Goal: Task Accomplishment & Management: Use online tool/utility

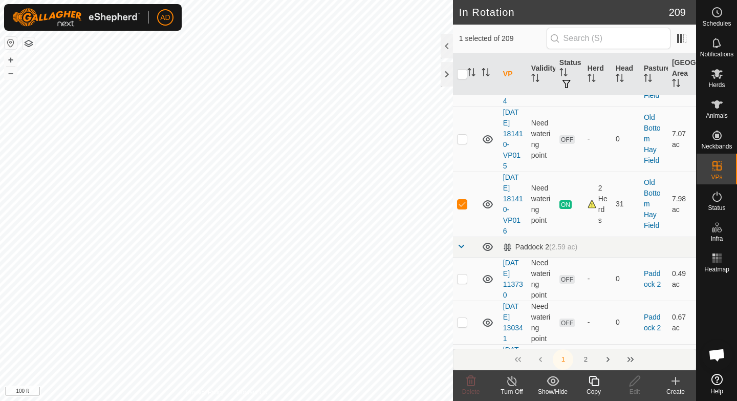
scroll to position [6319, 0]
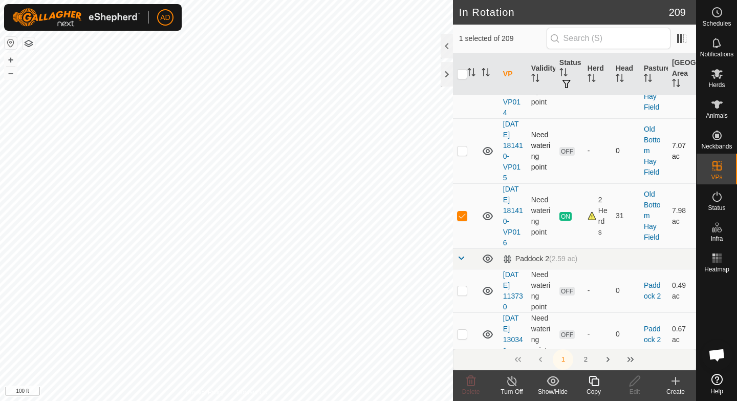
click at [465, 149] on p-checkbox at bounding box center [462, 150] width 10 height 8
click at [463, 151] on p-checkbox at bounding box center [462, 150] width 10 height 8
checkbox input "false"
click at [596, 385] on icon at bounding box center [594, 381] width 10 height 10
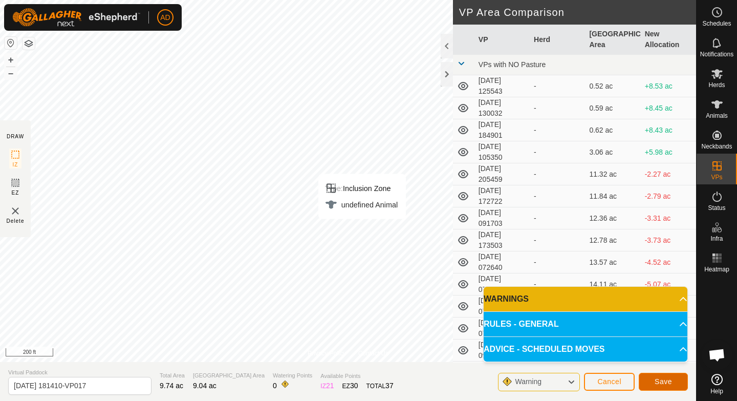
click at [671, 382] on span "Save" at bounding box center [663, 381] width 17 height 8
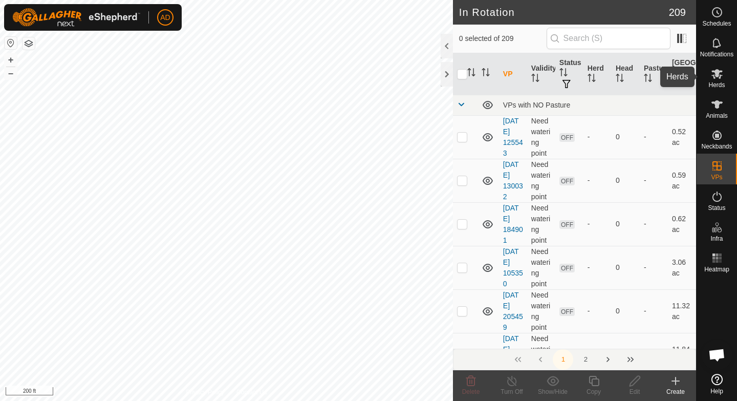
click at [720, 79] on icon at bounding box center [717, 74] width 12 height 12
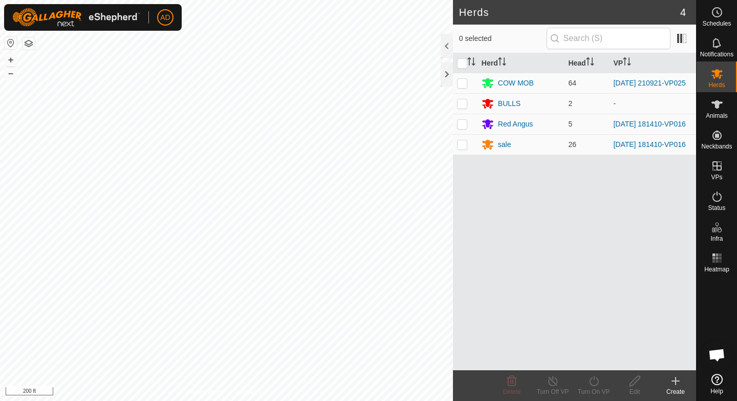
click at [720, 77] on icon at bounding box center [716, 74] width 11 height 10
click at [470, 129] on td at bounding box center [465, 124] width 25 height 20
checkbox input "true"
click at [466, 155] on td at bounding box center [465, 144] width 25 height 20
checkbox input "true"
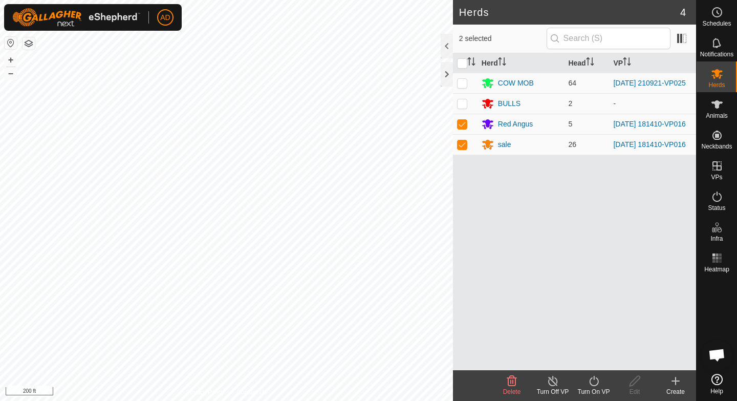
click at [604, 381] on turn-on-svg-icon at bounding box center [593, 381] width 41 height 12
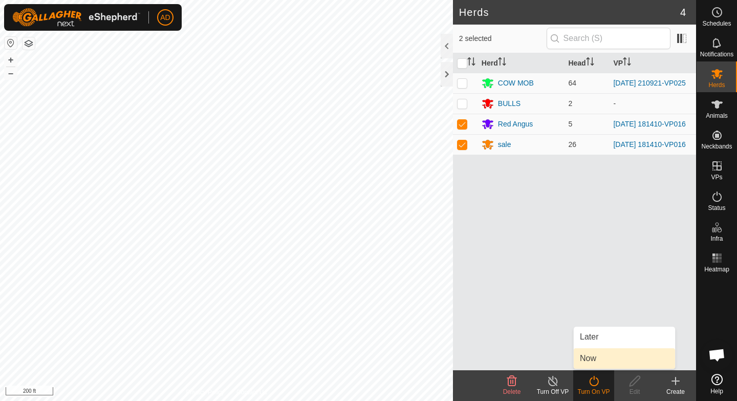
click at [605, 354] on link "Now" at bounding box center [624, 358] width 101 height 20
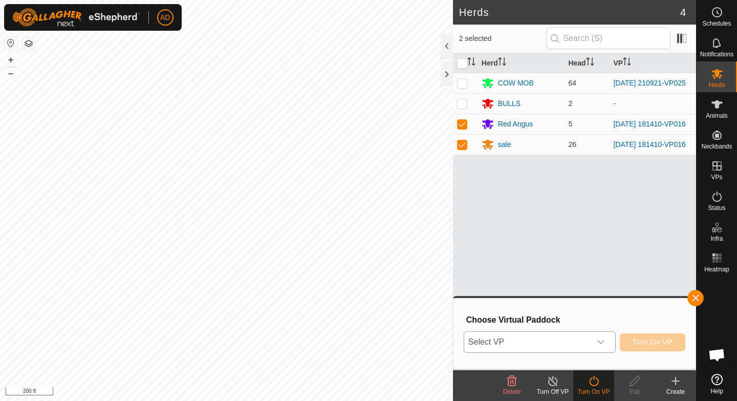
click at [605, 340] on div "dropdown trigger" at bounding box center [601, 342] width 20 height 20
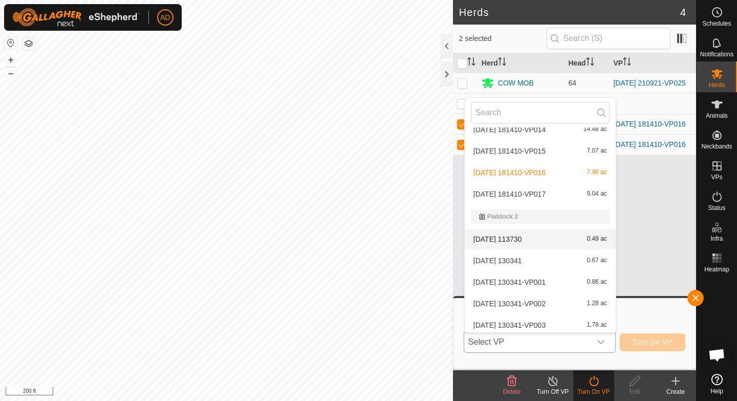
scroll to position [2601, 0]
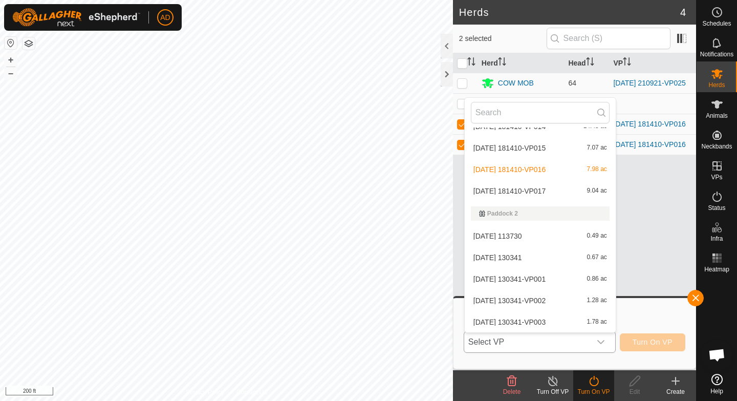
click at [550, 187] on li "[DATE] 181410-VP017 9.04 ac" at bounding box center [540, 191] width 151 height 20
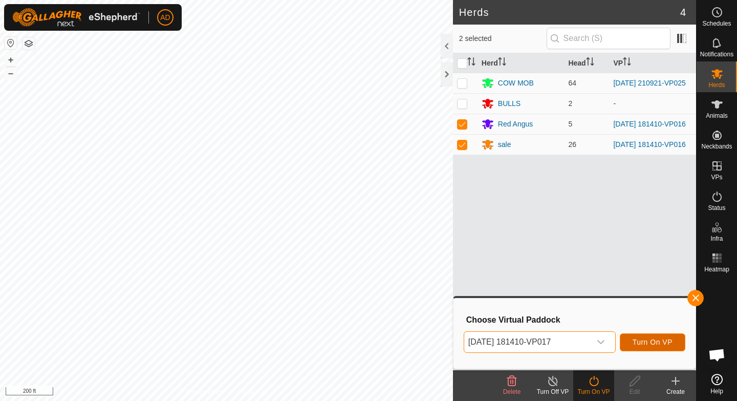
click at [652, 342] on span "Turn On VP" at bounding box center [653, 342] width 40 height 8
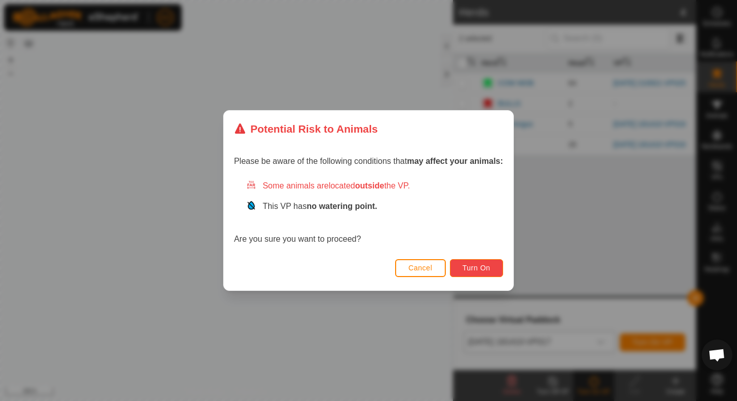
click at [468, 264] on span "Turn On" at bounding box center [477, 268] width 28 height 8
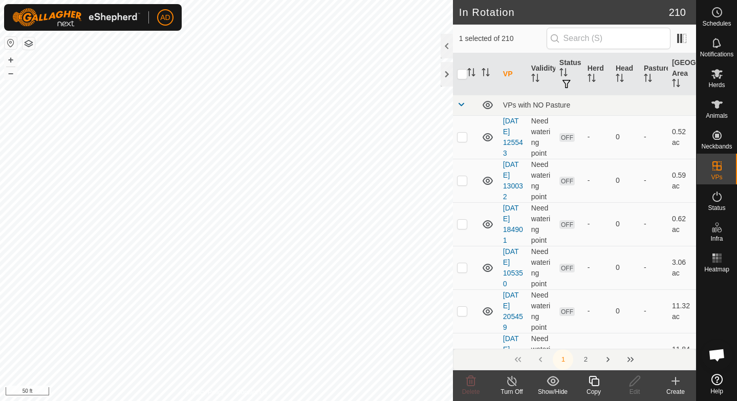
click at [599, 387] on div "Copy" at bounding box center [593, 391] width 41 height 9
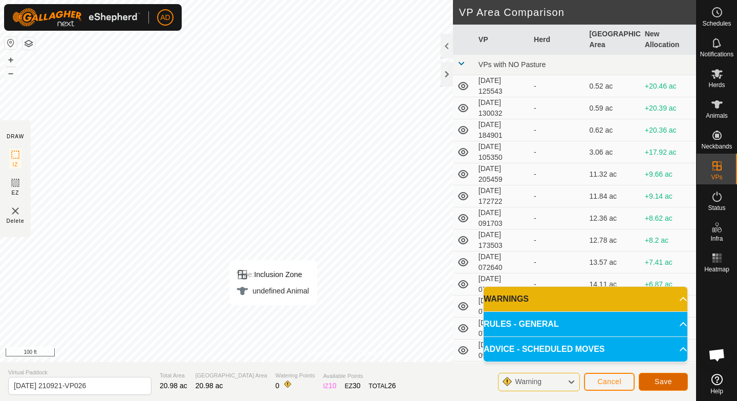
click at [669, 379] on span "Save" at bounding box center [663, 381] width 17 height 8
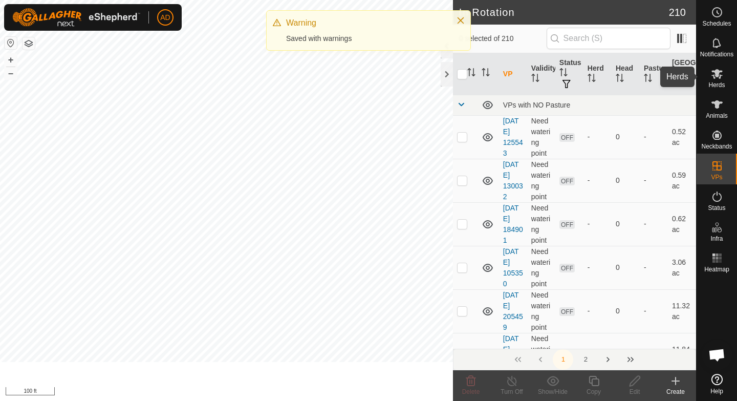
click at [719, 79] on icon at bounding box center [717, 74] width 12 height 12
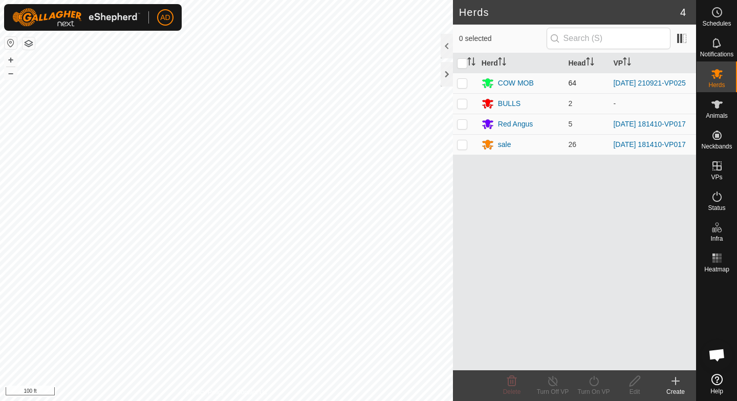
click at [467, 81] on td at bounding box center [465, 83] width 25 height 20
checkbox input "true"
click at [592, 390] on div "Turn On VP" at bounding box center [593, 391] width 41 height 9
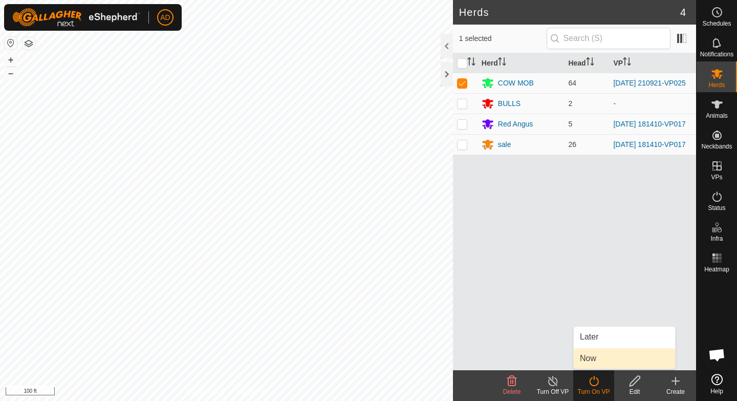
click at [600, 361] on link "Now" at bounding box center [624, 358] width 101 height 20
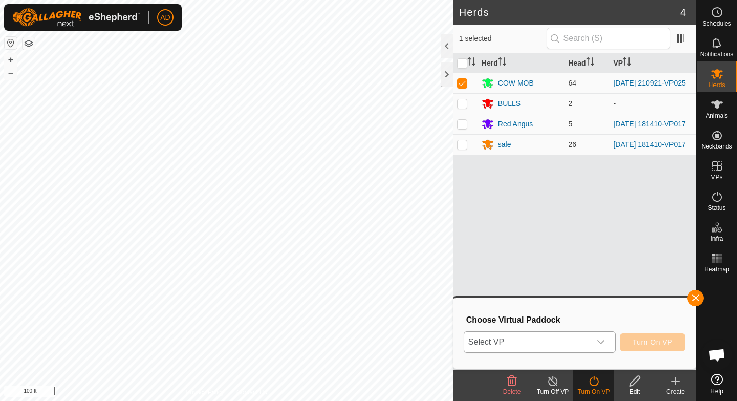
click at [595, 337] on div "dropdown trigger" at bounding box center [601, 342] width 20 height 20
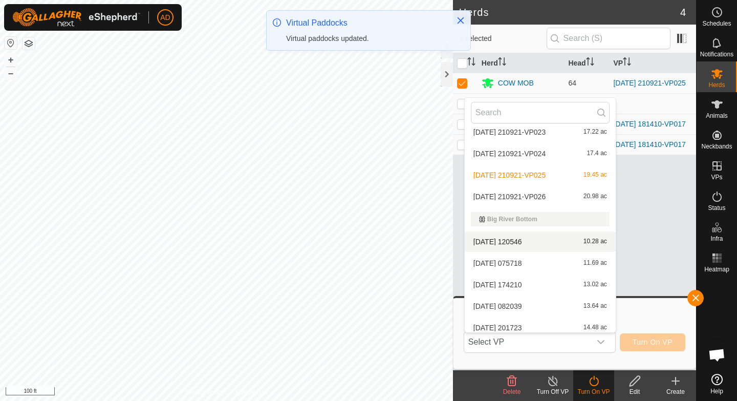
scroll to position [965, 0]
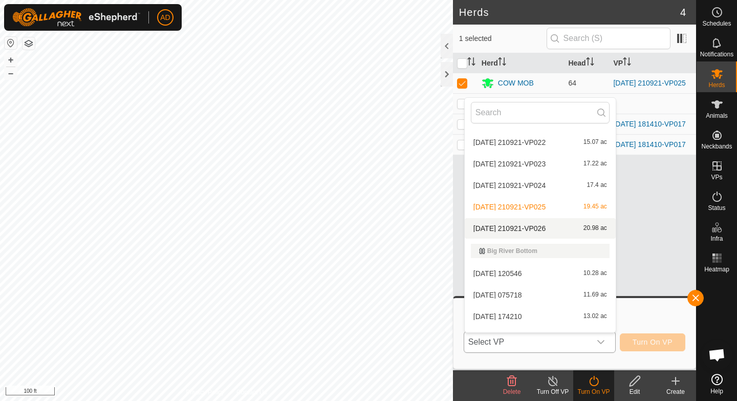
click at [563, 224] on li "[DATE] 210921-VP026 20.98 ac" at bounding box center [540, 228] width 151 height 20
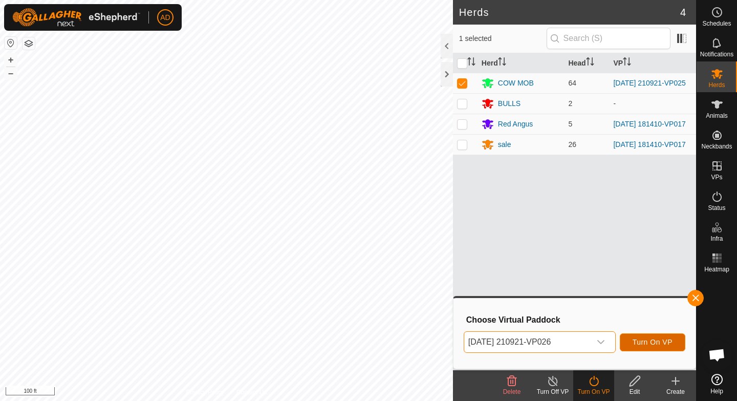
click at [660, 334] on button "Turn On VP" at bounding box center [653, 342] width 66 height 18
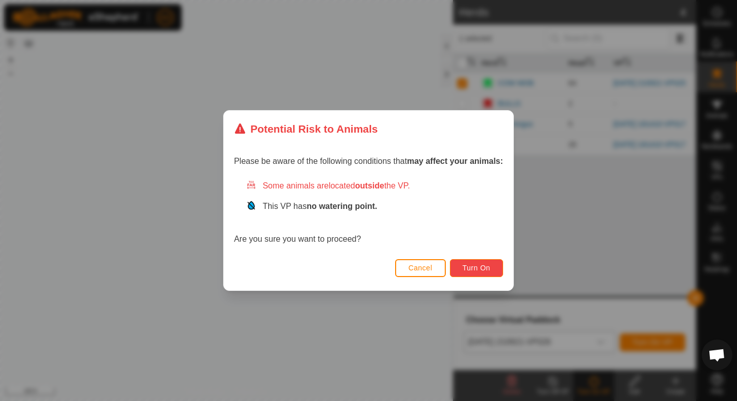
click at [484, 268] on span "Turn On" at bounding box center [477, 268] width 28 height 8
